Goal: Navigation & Orientation: Find specific page/section

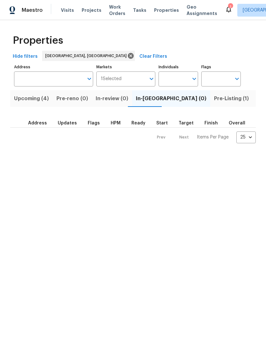
click at [23, 98] on span "Upcoming (4)" at bounding box center [31, 98] width 35 height 9
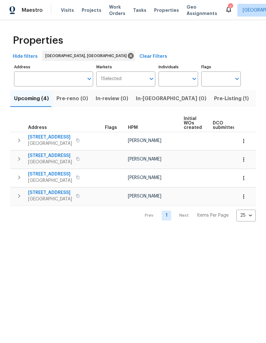
click at [214, 101] on span "Pre-Listing (1)" at bounding box center [231, 98] width 35 height 9
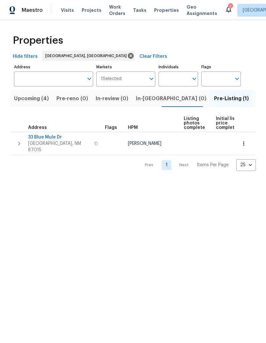
click at [49, 135] on span "33 Blue Mule Dr" at bounding box center [59, 137] width 62 height 6
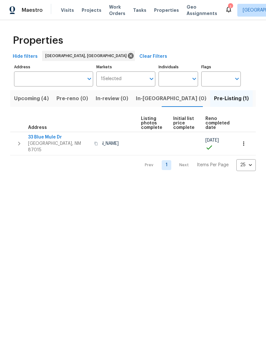
scroll to position [0, 42]
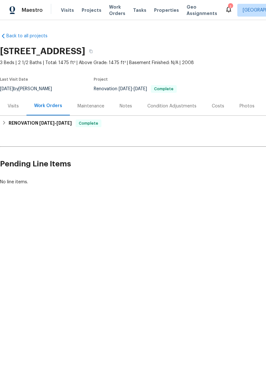
click at [244, 105] on div "Photos" at bounding box center [246, 106] width 15 height 6
